Goal: Task Accomplishment & Management: Manage account settings

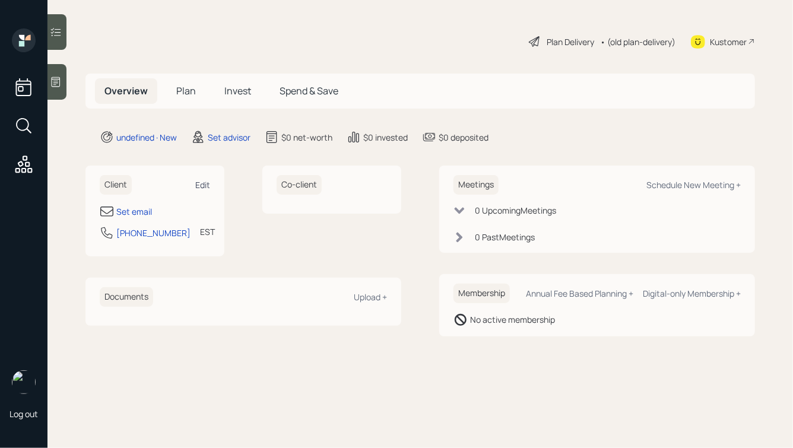
click at [201, 185] on div "Edit" at bounding box center [202, 184] width 15 height 11
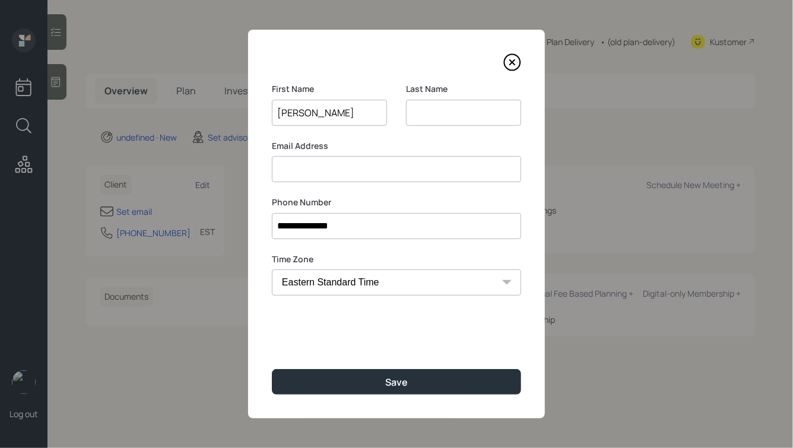
type input "[PERSON_NAME]"
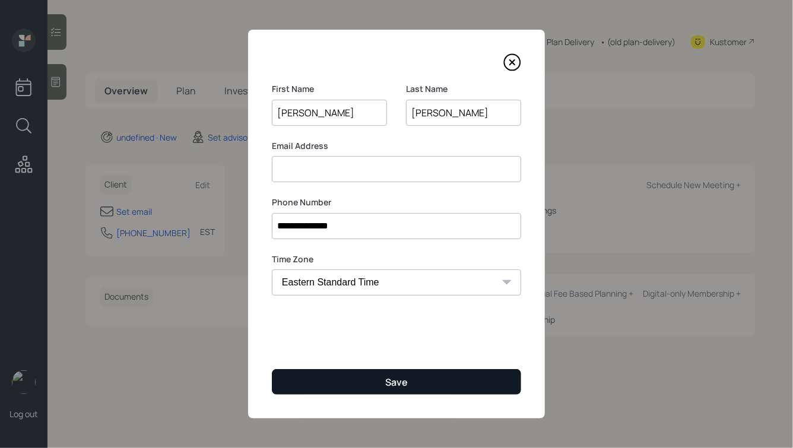
type input "[PERSON_NAME]"
click at [368, 381] on button "Save" at bounding box center [396, 382] width 249 height 26
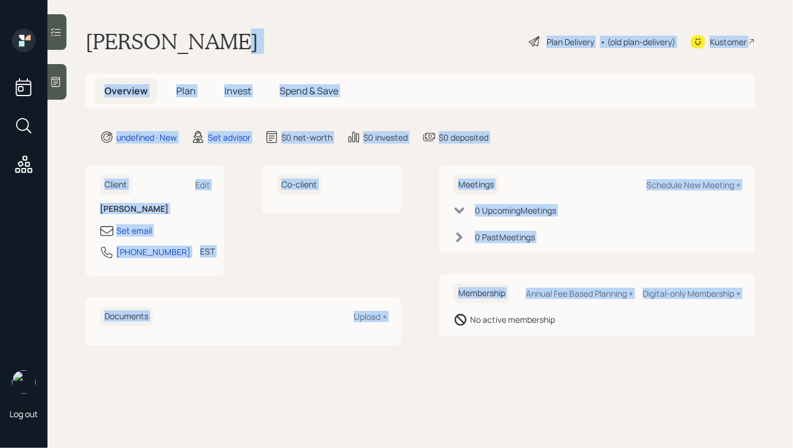
drag, startPoint x: 432, startPoint y: 341, endPoint x: 262, endPoint y: 46, distance: 341.1
click at [262, 47] on main "[PERSON_NAME] Plan Delivery • (old plan-delivery) Kustomer Overview Plan Invest…" at bounding box center [419, 224] width 745 height 448
click at [212, 34] on div "[PERSON_NAME] Plan Delivery • (old plan-delivery) Kustomer" at bounding box center [419, 41] width 669 height 26
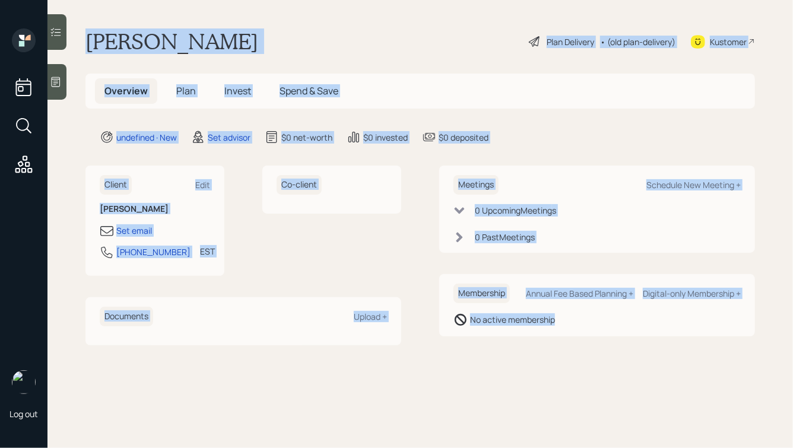
drag, startPoint x: 87, startPoint y: 30, endPoint x: 579, endPoint y: 415, distance: 624.0
click at [579, 415] on main "[PERSON_NAME] Plan Delivery • (old plan-delivery) Kustomer Overview Plan Invest…" at bounding box center [419, 224] width 745 height 448
click at [542, 335] on div "Membership Annual Fee Based Planning + Digital-only Membership + No active memb…" at bounding box center [597, 305] width 316 height 62
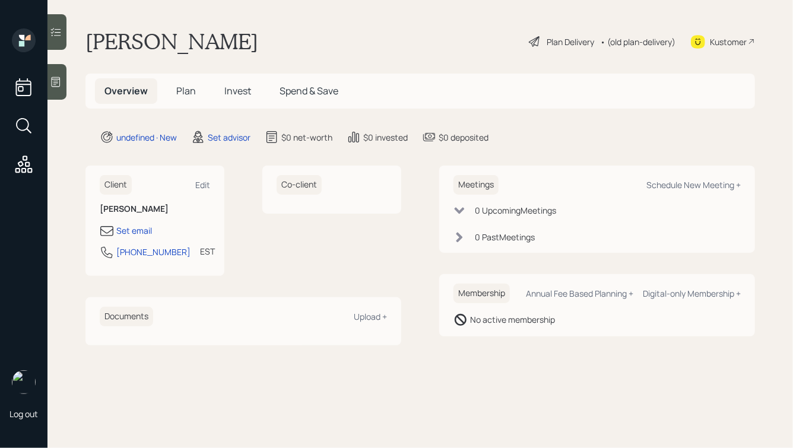
click at [56, 81] on icon at bounding box center [56, 82] width 12 height 12
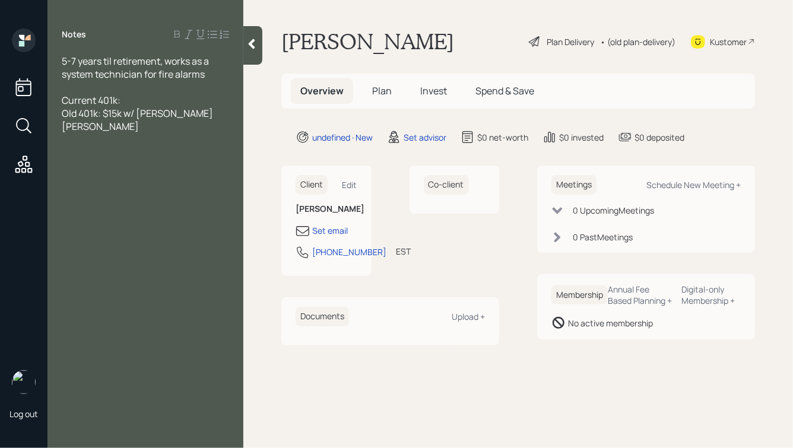
click at [212, 72] on div "5-7 years til retirement, works as a system technician for fire alarms" at bounding box center [145, 68] width 167 height 26
click at [166, 101] on div "Current 401k:" at bounding box center [145, 100] width 167 height 13
click at [228, 75] on div "5-7 years til retirement, works as a system technician for fire alarms - 59" at bounding box center [145, 68] width 167 height 26
